Goal: Go to known website: Access a specific website the user already knows

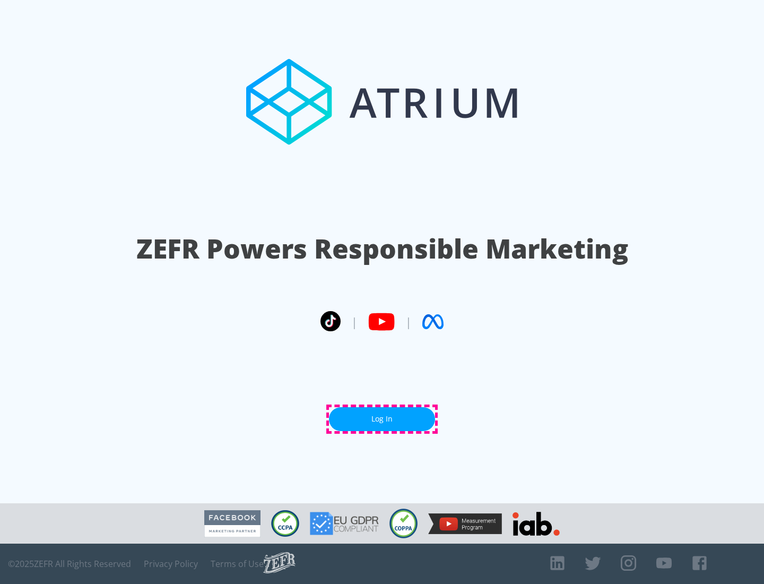
click at [382, 419] on link "Log In" at bounding box center [382, 419] width 106 height 24
